Goal: Find contact information: Find contact information

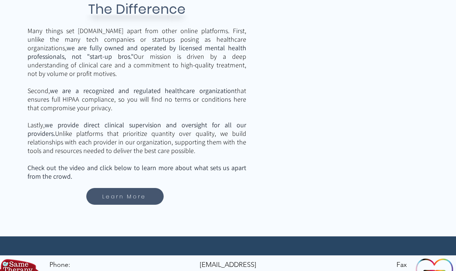
scroll to position [1102, 0]
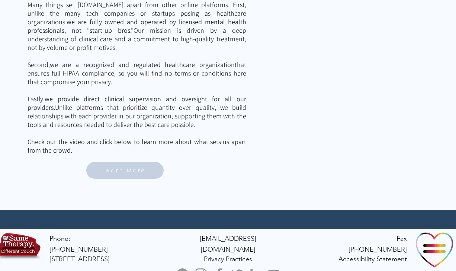
click at [123, 172] on span "Learn More" at bounding box center [124, 170] width 44 height 9
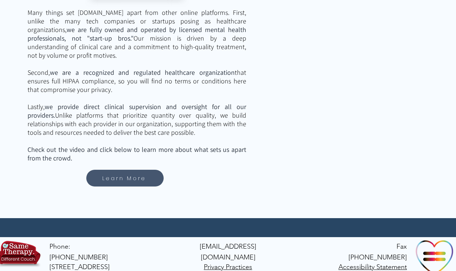
scroll to position [1102, 0]
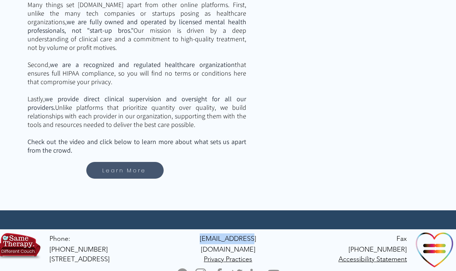
drag, startPoint x: 252, startPoint y: 238, endPoint x: 205, endPoint y: 238, distance: 47.6
click at [204, 238] on p "[EMAIL_ADDRESS][DOMAIN_NAME]" at bounding box center [227, 244] width 71 height 22
copy span "[EMAIL_ADDRESS][DOMAIN_NAME]"
